Goal: Information Seeking & Learning: Learn about a topic

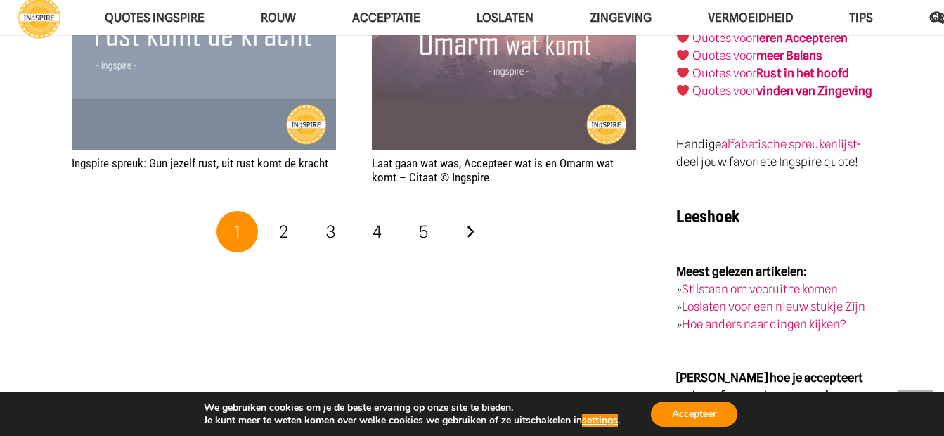
scroll to position [2423, 0]
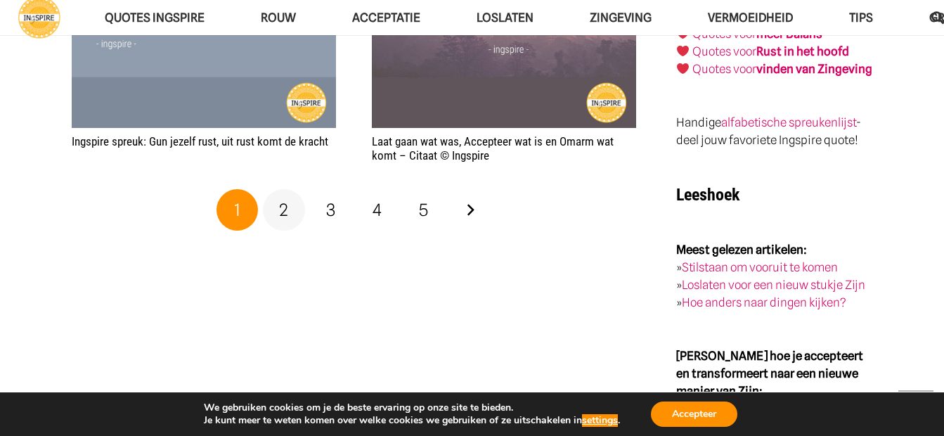
click at [281, 200] on span "2" at bounding box center [283, 210] width 9 height 20
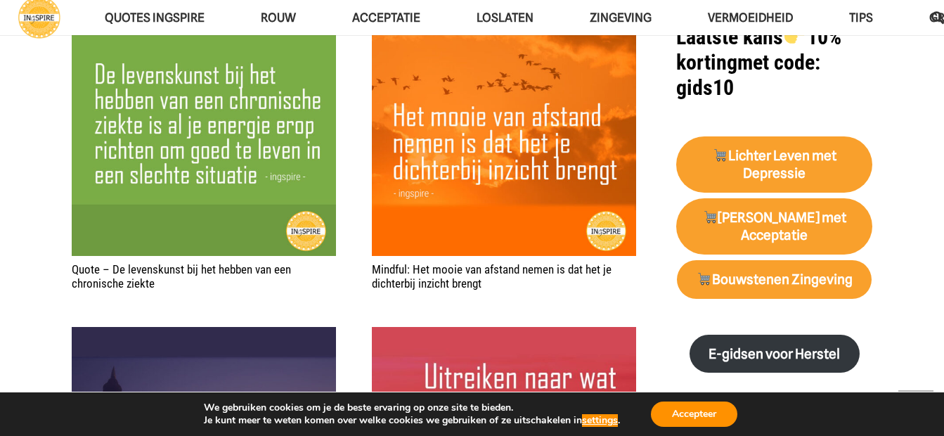
scroll to position [1312, 0]
